Goal: Transaction & Acquisition: Purchase product/service

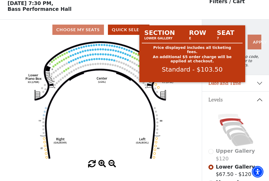
scroll to position [25, 0]
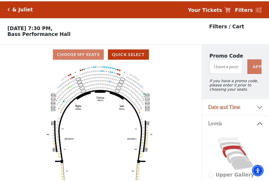
scroll to position [25, 0]
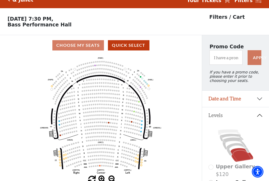
scroll to position [25, 0]
